Goal: Information Seeking & Learning: Check status

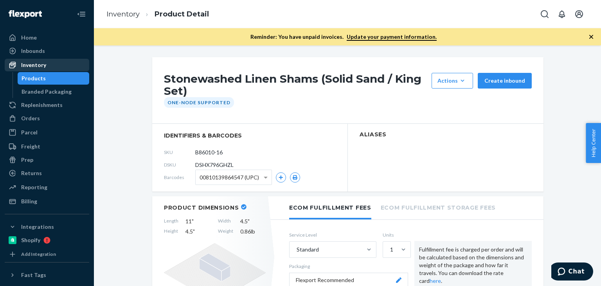
click at [35, 69] on div "Inventory" at bounding box center [46, 64] width 83 height 11
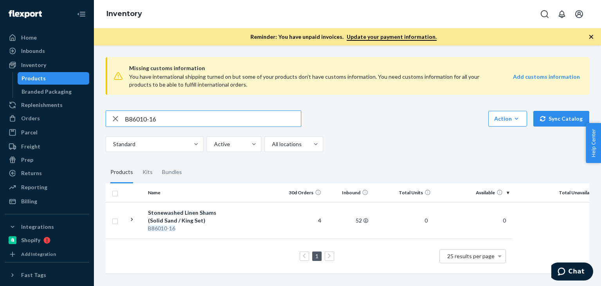
drag, startPoint x: 175, startPoint y: 124, endPoint x: 114, endPoint y: 121, distance: 60.7
click at [114, 121] on div "B86010-16" at bounding box center [203, 119] width 195 height 16
paste input "09-30"
type input "B86009-30"
click at [188, 221] on div "Stonewashed Linen Shams (Espresso / Standard Set)" at bounding box center [189, 217] width 82 height 16
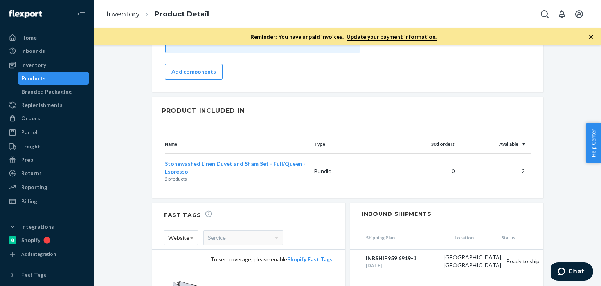
scroll to position [808, 0]
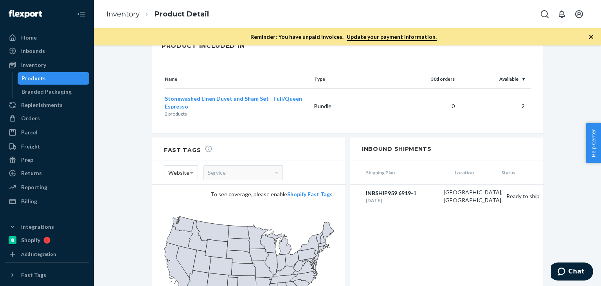
click at [408, 232] on div "Shipping Plan Location Status INBSHIP959 6919-1 Jul 9, 2025 Lewisville, TX Read…" at bounding box center [446, 235] width 193 height 149
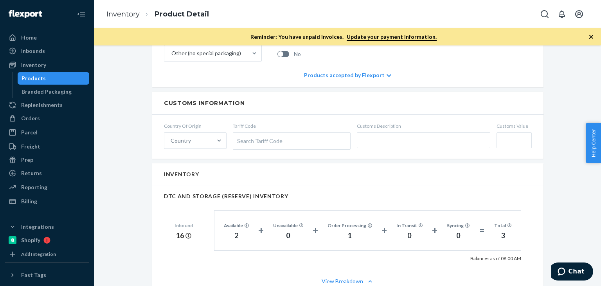
scroll to position [313, 0]
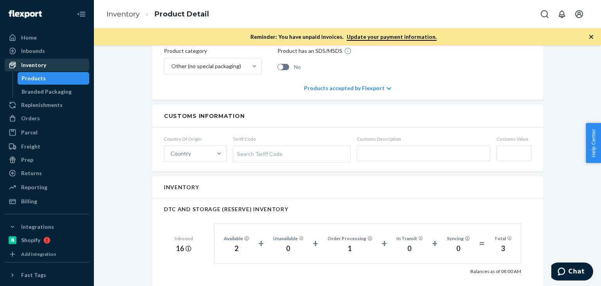
click at [58, 68] on div "Inventory" at bounding box center [46, 64] width 83 height 11
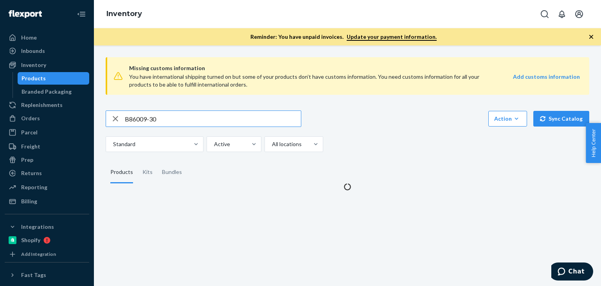
click at [193, 117] on input "B86009-30" at bounding box center [213, 119] width 176 height 16
type input "B86002-09"
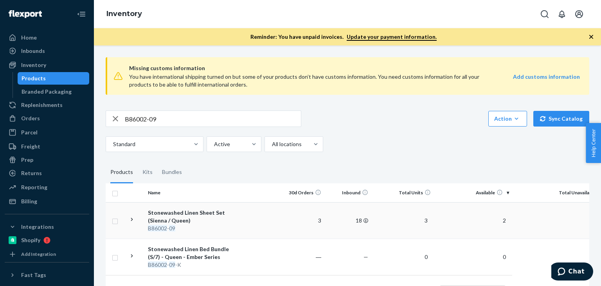
click at [169, 214] on div "Stonewashed Linen Sheet Set (Sienna / Queen)" at bounding box center [189, 217] width 82 height 16
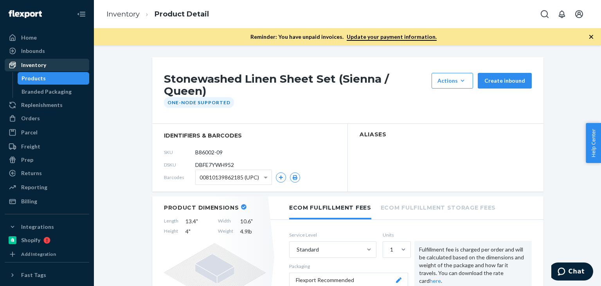
click at [52, 69] on div "Inventory" at bounding box center [46, 64] width 83 height 11
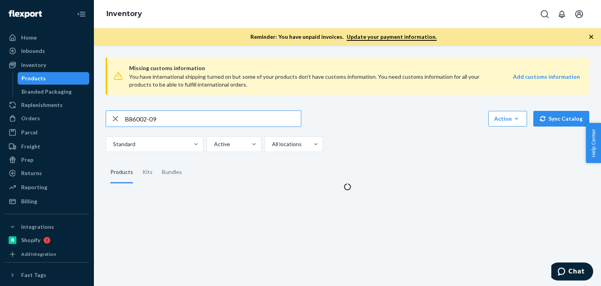
click at [148, 124] on input "B86002-09" at bounding box center [213, 119] width 176 height 16
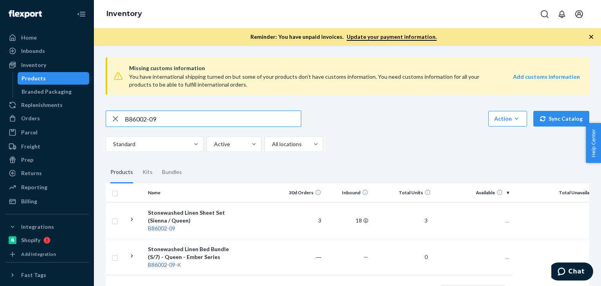
click at [148, 124] on input "B86002-09" at bounding box center [213, 119] width 176 height 16
click at [139, 115] on input "SKU R93004-05" at bounding box center [213, 119] width 176 height 16
type input "R93004-05"
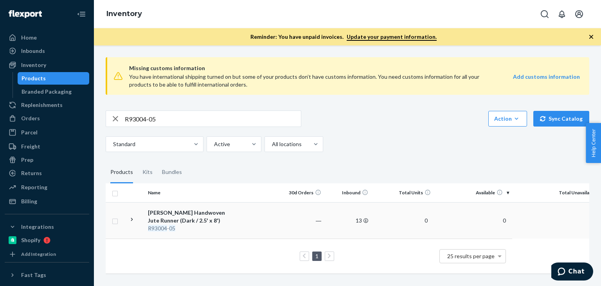
click at [194, 212] on div "Urvi Handwoven Jute Runner (Dark / 2.5' x 8')" at bounding box center [189, 217] width 82 height 16
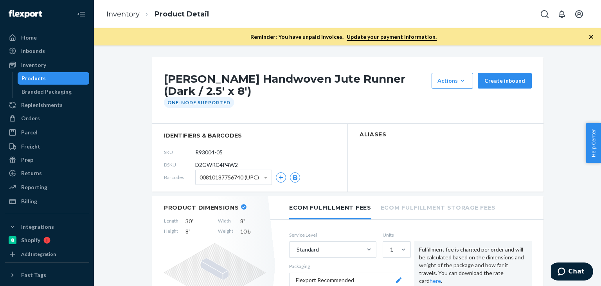
click at [601, 83] on div at bounding box center [601, 143] width 0 height 286
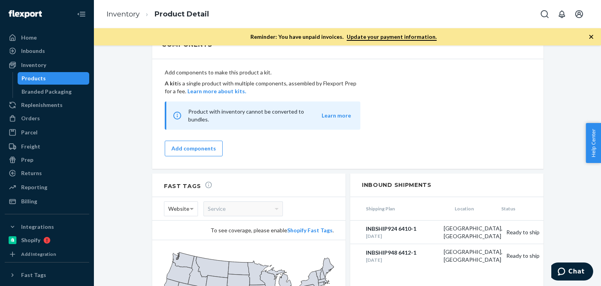
scroll to position [554, 0]
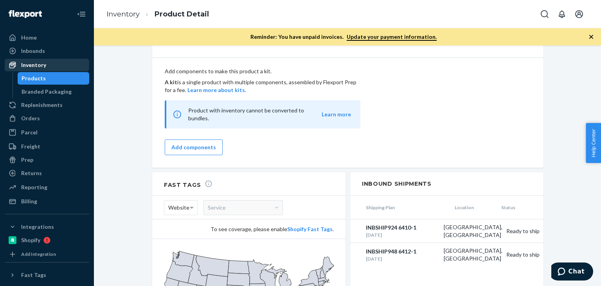
click at [68, 63] on div "Inventory" at bounding box center [46, 64] width 83 height 11
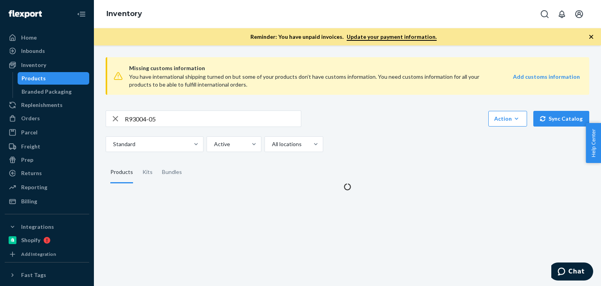
click at [160, 110] on div "Missing customs information You have international shipping turned on but some …" at bounding box center [347, 121] width 495 height 140
click at [160, 124] on input "R93004-05" at bounding box center [213, 119] width 176 height 16
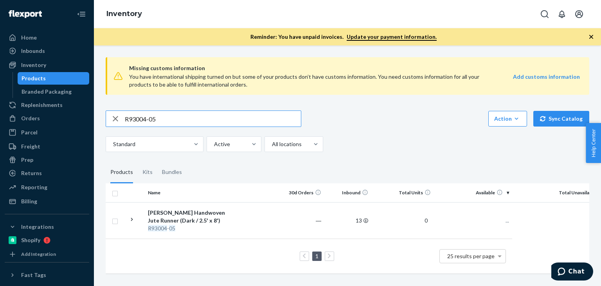
click at [160, 124] on input "R93004-05" at bounding box center [213, 119] width 176 height 16
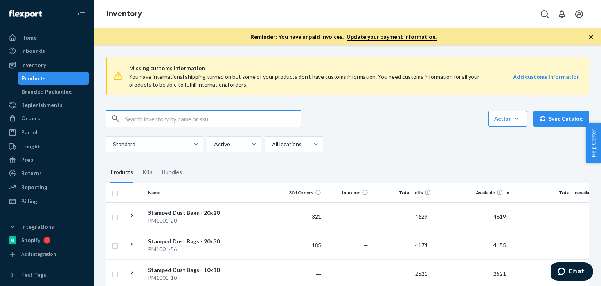
click at [178, 115] on input "text" at bounding box center [213, 119] width 176 height 16
paste input "SKU R93004-05"
click at [139, 117] on input "SKU R93004-05" at bounding box center [213, 119] width 176 height 16
type input "R93004-05"
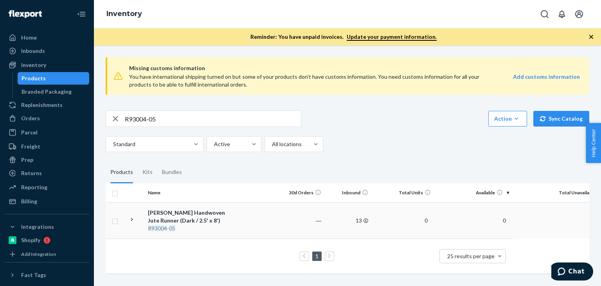
click at [180, 219] on div "Urvi Handwoven Jute Runner (Dark / 2.5' x 8')" at bounding box center [189, 217] width 82 height 16
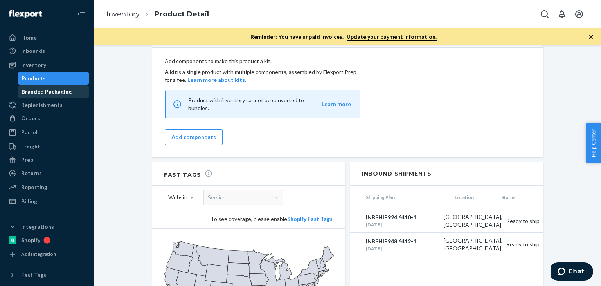
scroll to position [499, 0]
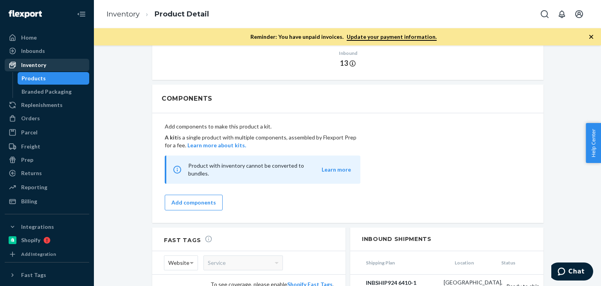
click at [43, 66] on div "Inventory" at bounding box center [33, 65] width 25 height 8
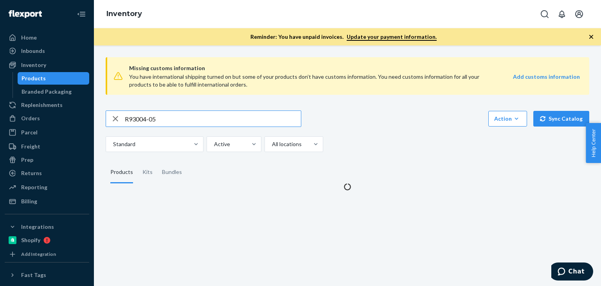
drag, startPoint x: 171, startPoint y: 119, endPoint x: 148, endPoint y: 114, distance: 23.9
click at [119, 113] on div "R93004-05" at bounding box center [203, 119] width 195 height 16
type input "R141025-01"
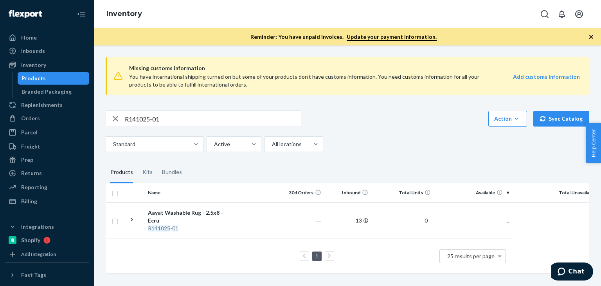
scroll to position [1, 0]
click at [176, 216] on div "Aayat Washable Rug - 2.5x8 - Ecru" at bounding box center [189, 217] width 82 height 16
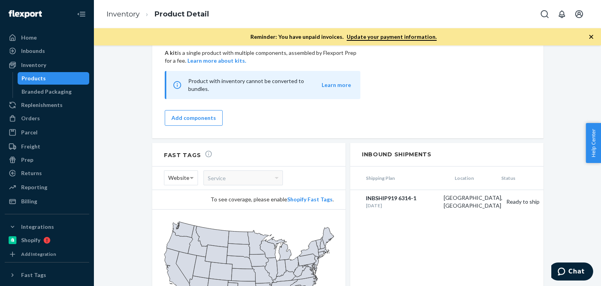
scroll to position [573, 0]
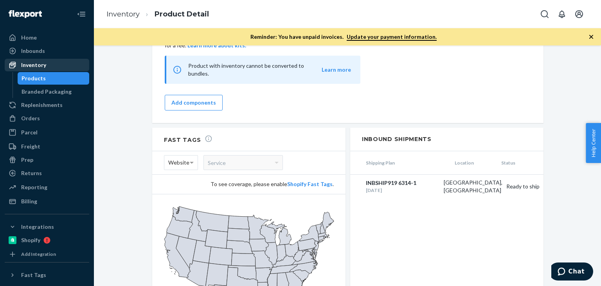
click at [43, 66] on div "Inventory" at bounding box center [33, 65] width 25 height 8
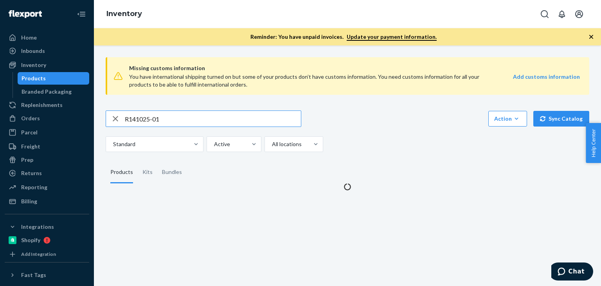
click at [153, 117] on input "R141025-01" at bounding box center [213, 119] width 176 height 16
type input "R141027-06"
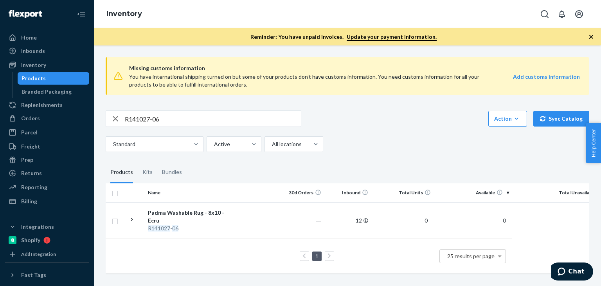
scroll to position [1, 0]
click at [178, 214] on div "Padma Washable Rug - 8x10 - Ecru" at bounding box center [189, 217] width 82 height 16
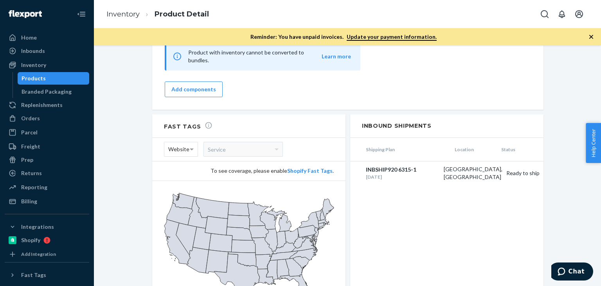
scroll to position [612, 0]
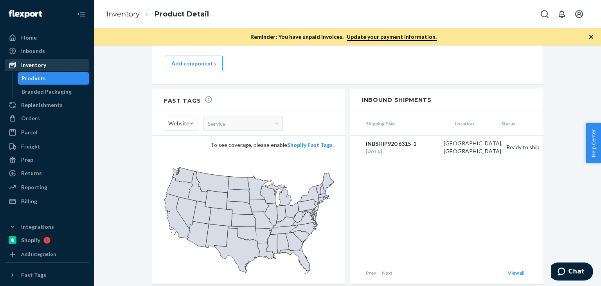
click at [59, 65] on div "Inventory" at bounding box center [46, 64] width 83 height 11
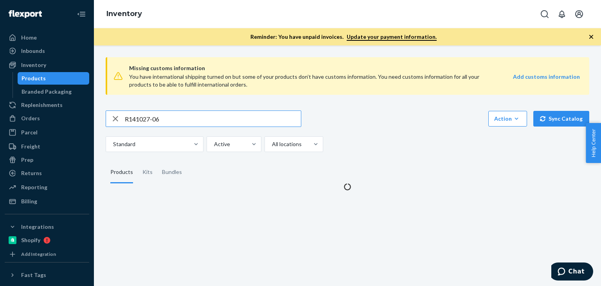
click at [182, 125] on input "R141027-06" at bounding box center [213, 119] width 176 height 16
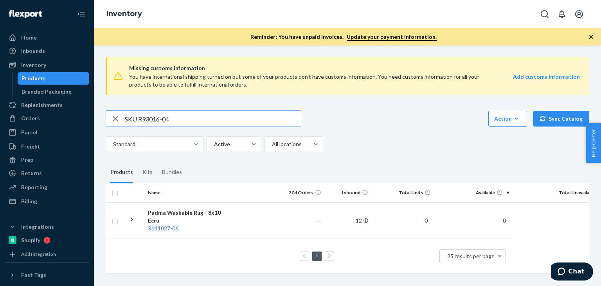
drag, startPoint x: 139, startPoint y: 116, endPoint x: 109, endPoint y: 119, distance: 30.3
click at [109, 119] on div "SKU R93016-04" at bounding box center [203, 119] width 195 height 16
type input "R93016-04"
click at [186, 216] on div "Artha Handwoven Striped Area Rug (Olive / 8' x 10')" at bounding box center [189, 217] width 82 height 16
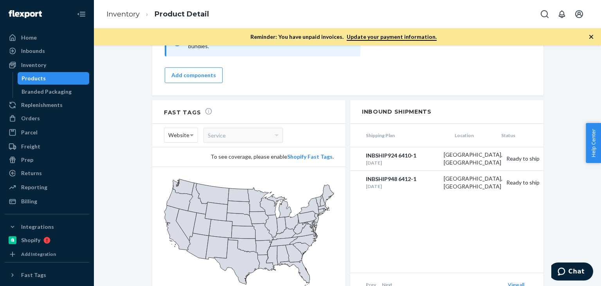
scroll to position [678, 0]
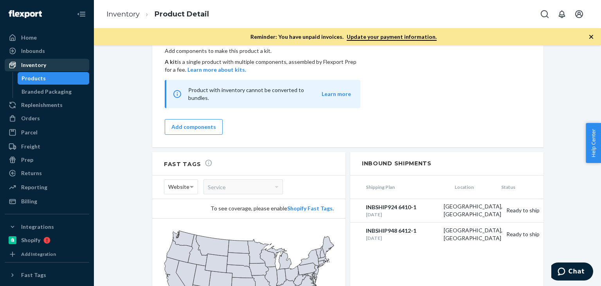
click at [47, 66] on div "Inventory" at bounding box center [46, 64] width 83 height 11
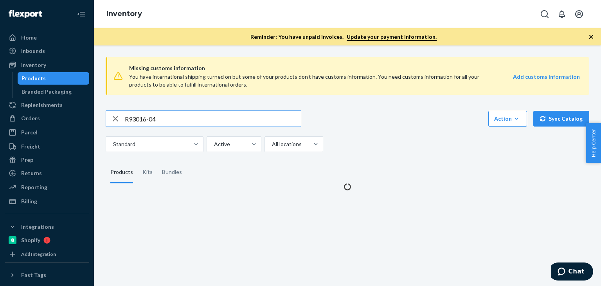
click at [174, 117] on input "R93016-04" at bounding box center [213, 119] width 176 height 16
type input "R120036-02"
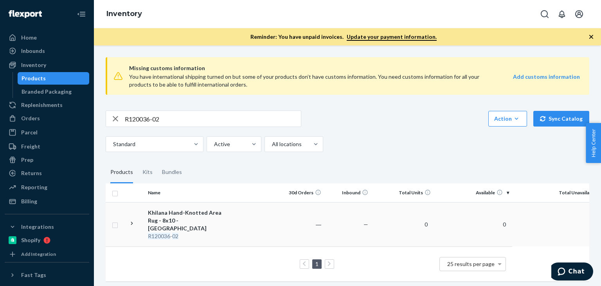
scroll to position [1, 0]
click at [165, 216] on div "Khilana Hand-Knotted Area Rug - 8x10 - Ecru" at bounding box center [189, 219] width 82 height 23
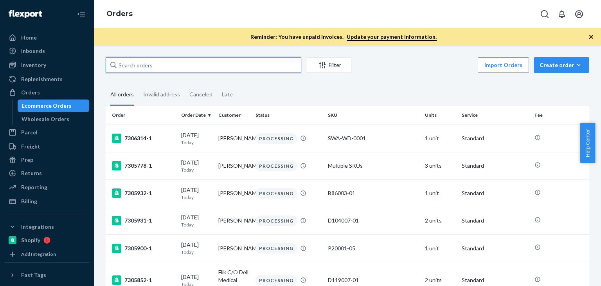
click at [189, 65] on input "text" at bounding box center [204, 65] width 196 height 16
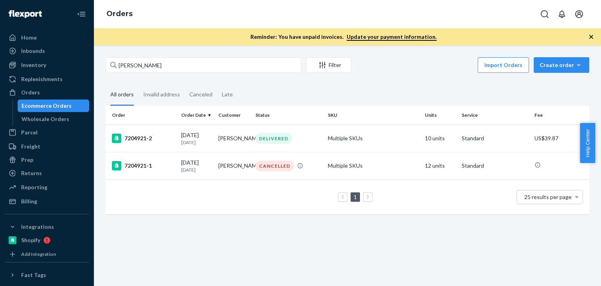
click at [381, 86] on fieldset "All orders Invalid address Canceled Late" at bounding box center [348, 95] width 484 height 22
click at [150, 57] on div "Harry Hood Filter Import Orders Create order Ecommerce order Removal order All …" at bounding box center [347, 165] width 507 height 240
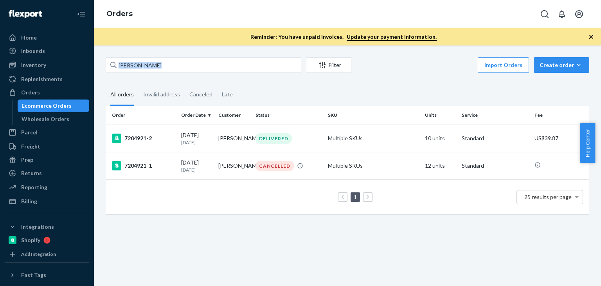
click at [150, 57] on div "Harry Hood Filter Import Orders Create order Ecommerce order Removal order All …" at bounding box center [347, 165] width 507 height 240
click at [150, 60] on input "Harry Hood" at bounding box center [204, 65] width 196 height 16
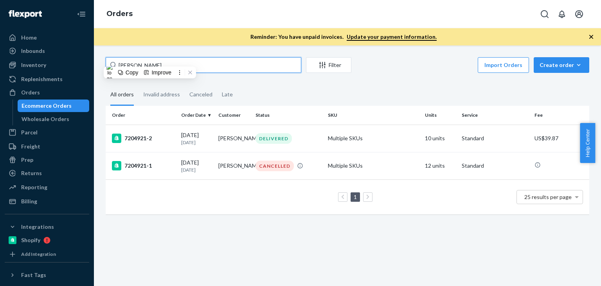
paste input "Dvora Gautieri"
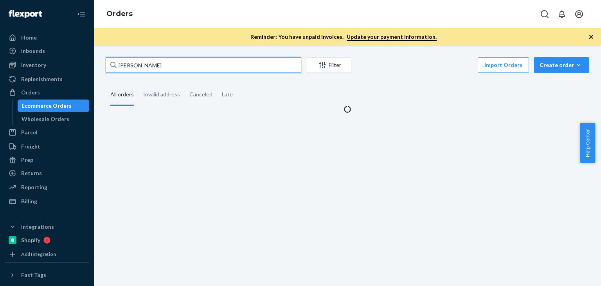
type input "Dvora Gautieri"
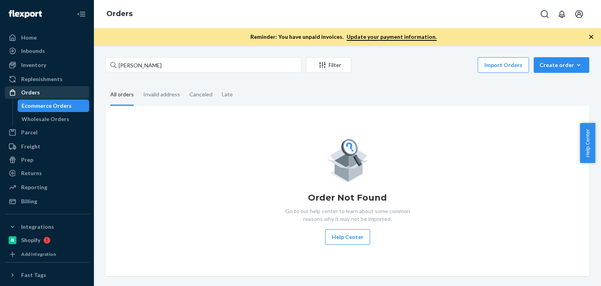
click at [38, 95] on div "Orders" at bounding box center [30, 92] width 19 height 8
click at [152, 63] on input "Dvora Gautieri" at bounding box center [204, 65] width 196 height 16
click at [49, 89] on div "Orders" at bounding box center [46, 92] width 83 height 11
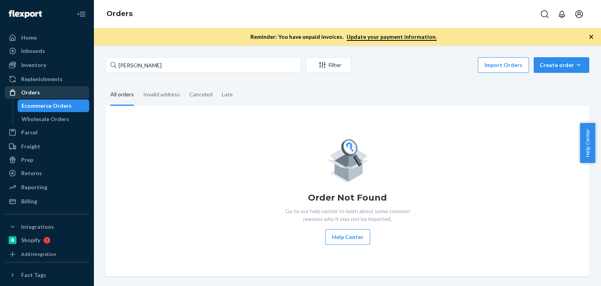
click at [49, 89] on div "Orders" at bounding box center [46, 92] width 83 height 11
click at [41, 90] on div "Orders" at bounding box center [46, 92] width 83 height 11
click at [42, 115] on div "Wholesale Orders" at bounding box center [46, 119] width 48 height 8
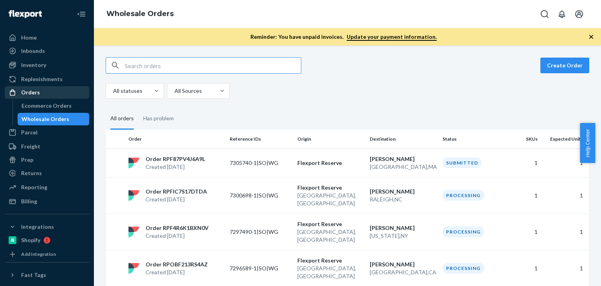
click at [36, 91] on div "Orders" at bounding box center [30, 92] width 19 height 8
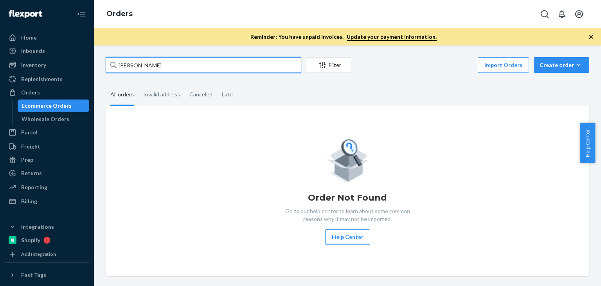
click at [163, 65] on input "Dvora Gautieri" at bounding box center [204, 65] width 196 height 16
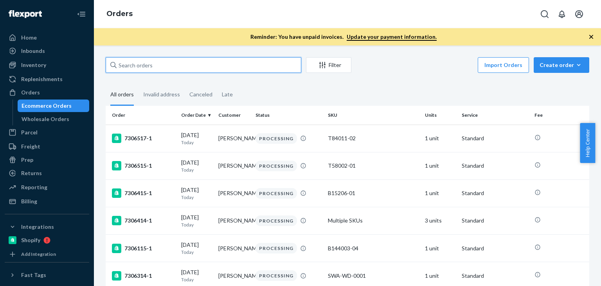
click at [150, 68] on input "text" at bounding box center [204, 65] width 196 height 16
paste input "Dvora Gautieri"
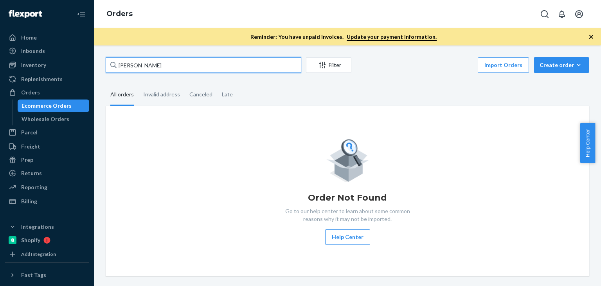
click at [181, 67] on input "Dvora Gautieri" at bounding box center [204, 65] width 196 height 16
paste input "Gus Bendinell"
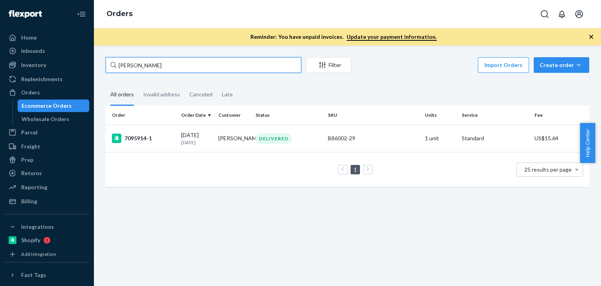
click at [161, 61] on input "Gus Bendinelli" at bounding box center [204, 65] width 196 height 16
paste input "SKU R93004-05"
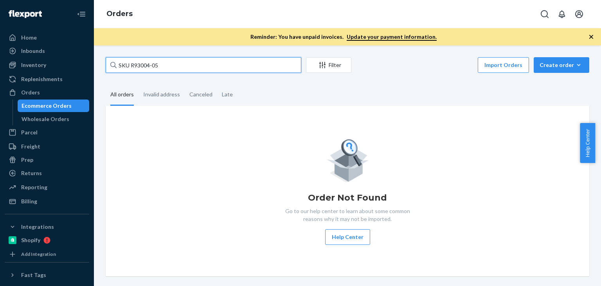
click at [130, 64] on input "SKU R93004-05" at bounding box center [204, 65] width 196 height 16
type input "R93004-05"
drag, startPoint x: 184, startPoint y: 65, endPoint x: 115, endPoint y: 63, distance: 68.9
click at [115, 63] on div "[PERSON_NAME]" at bounding box center [204, 65] width 196 height 16
paste input "MD [PERSON_NAME]"
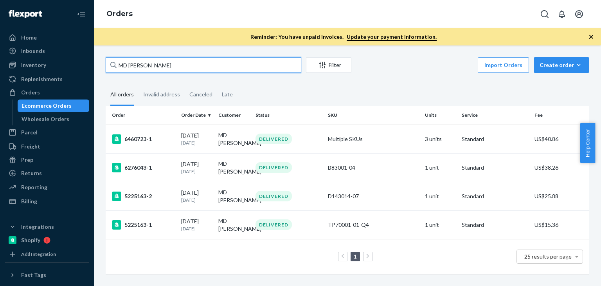
click at [183, 67] on input "MD [PERSON_NAME]" at bounding box center [204, 65] width 196 height 16
paste input "[PERSON_NAME]"
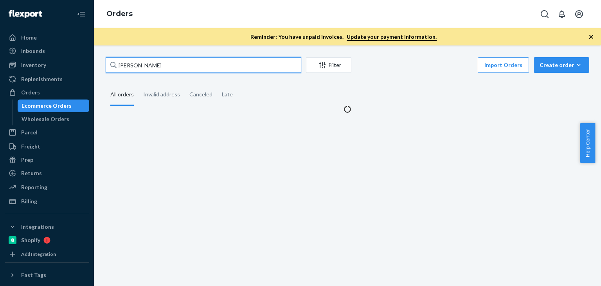
type input "[PERSON_NAME]"
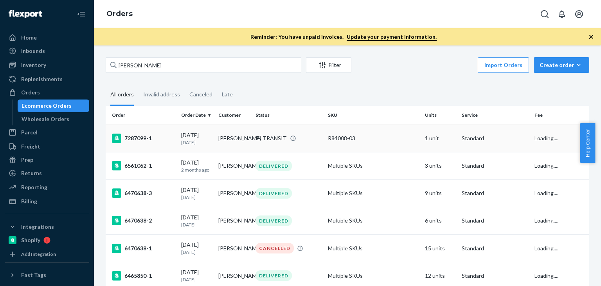
click at [354, 139] on div "R84008-03" at bounding box center [373, 138] width 90 height 8
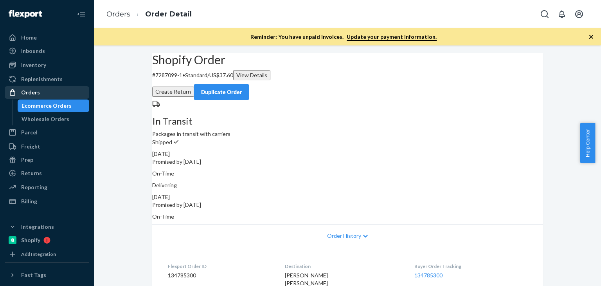
click at [28, 91] on div "Orders" at bounding box center [30, 92] width 19 height 8
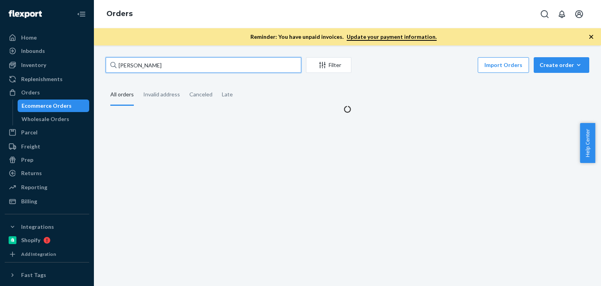
click at [199, 68] on input "[PERSON_NAME]" at bounding box center [204, 65] width 196 height 16
paste input "[PERSON_NAME]"
type input "[PERSON_NAME]"
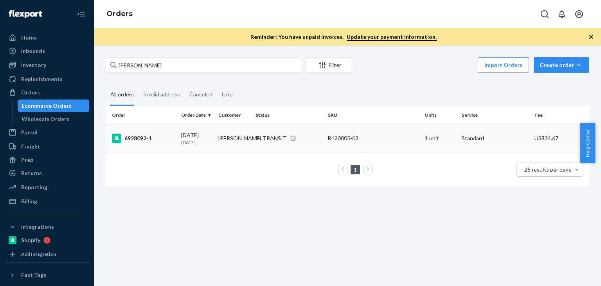
click at [236, 148] on td "[PERSON_NAME]" at bounding box center [233, 137] width 37 height 27
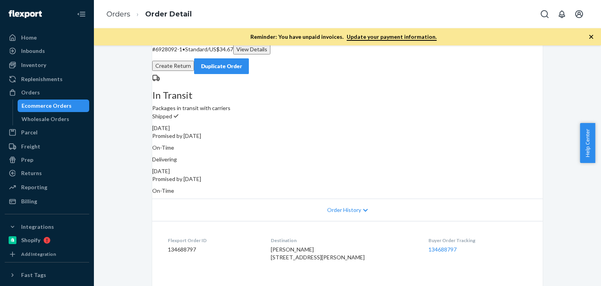
scroll to position [39, 0]
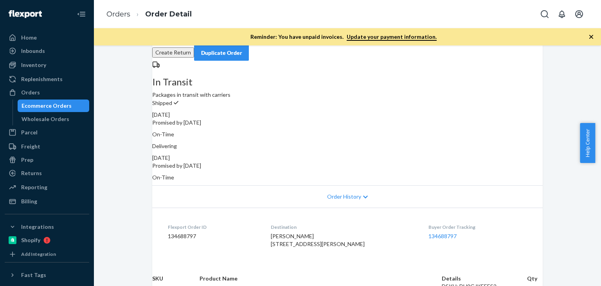
click at [363, 196] on icon at bounding box center [365, 197] width 5 height 3
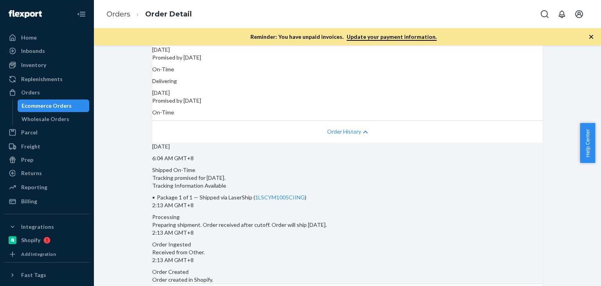
scroll to position [117, 0]
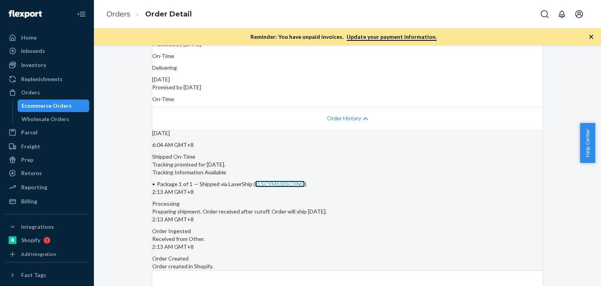
click at [305, 187] on link "1LSCYM1005CIING" at bounding box center [280, 183] width 50 height 7
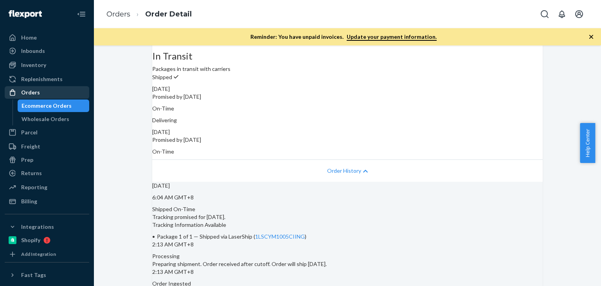
click at [44, 94] on div "Orders" at bounding box center [46, 92] width 83 height 11
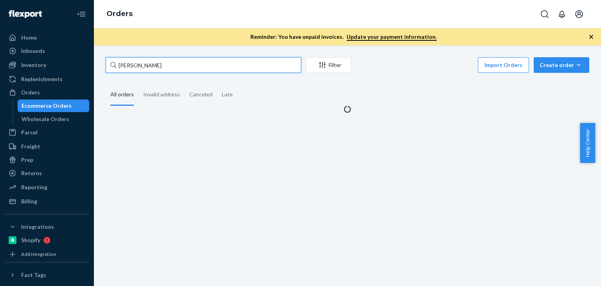
click at [162, 59] on input "[PERSON_NAME]" at bounding box center [204, 65] width 196 height 16
paste input "[PERSON_NAME]"
type input "[PERSON_NAME]"
